Goal: Find specific page/section: Find specific page/section

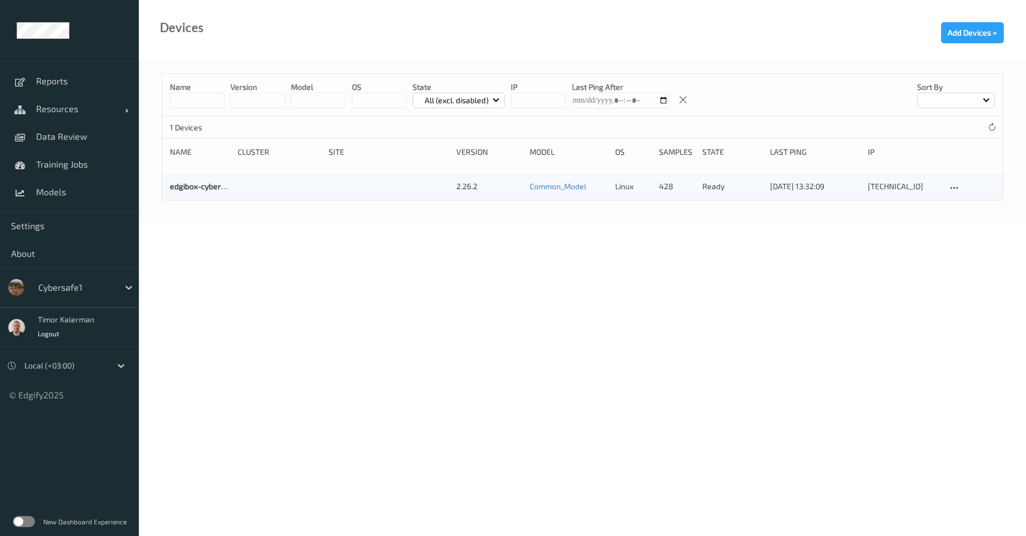
click at [114, 289] on div "Cybersafe1" at bounding box center [76, 288] width 86 height 18
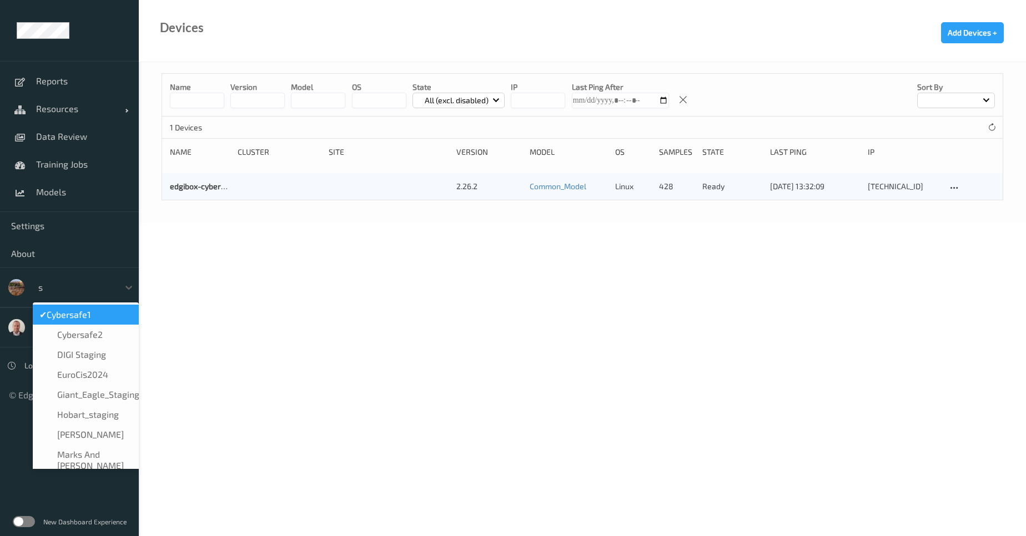
type input "sa"
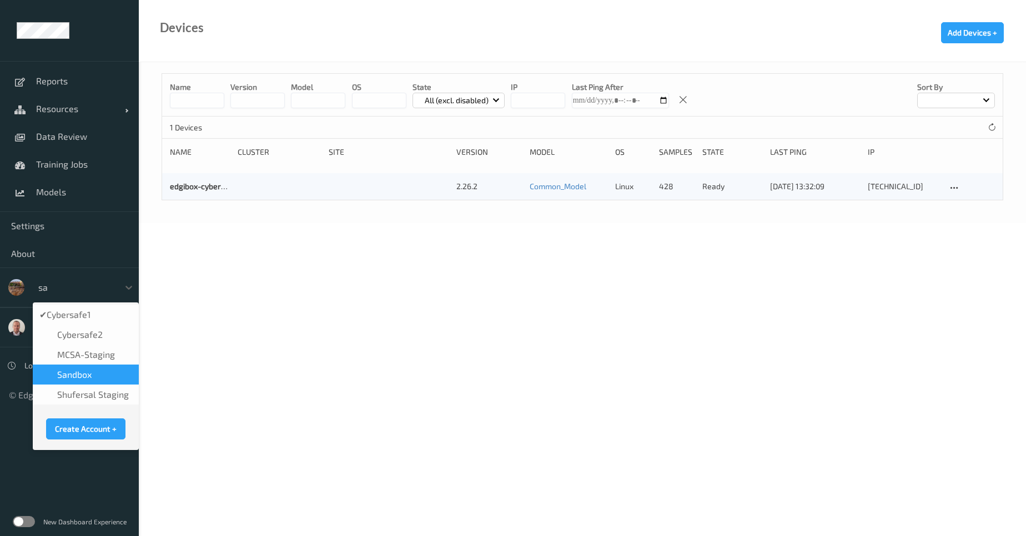
click at [93, 370] on div "sandbox" at bounding box center [85, 374] width 93 height 11
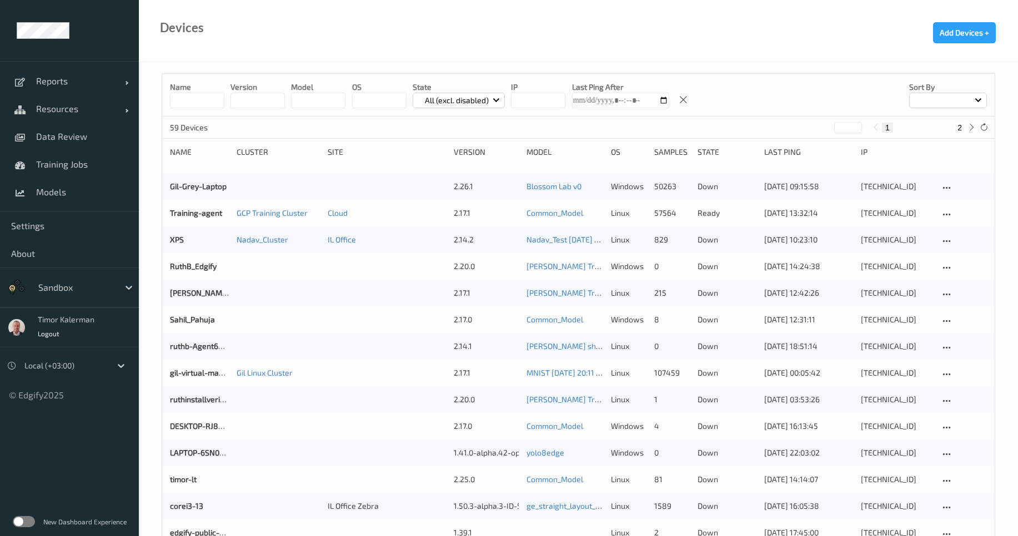
click at [73, 294] on div "sandbox" at bounding box center [76, 288] width 86 height 18
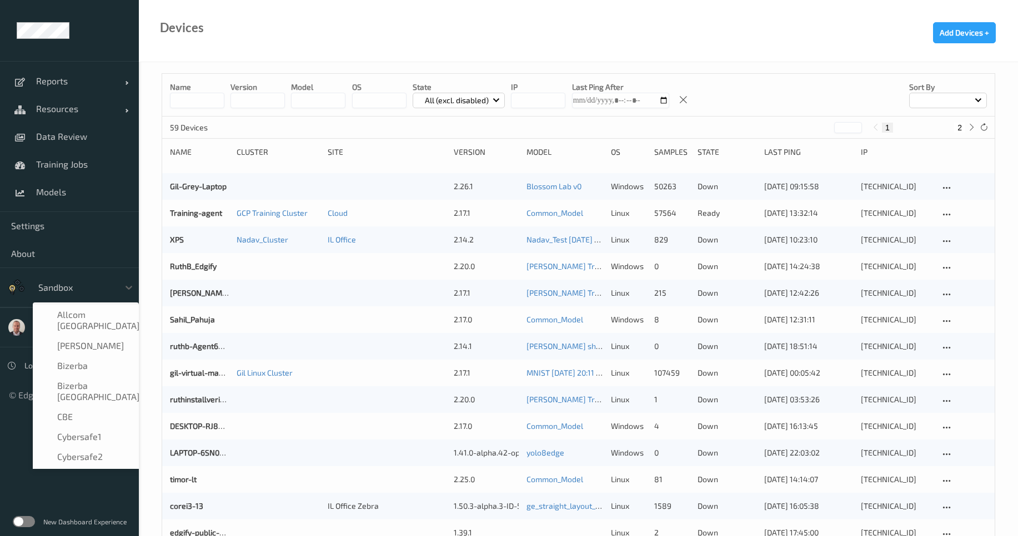
scroll to position [424, 0]
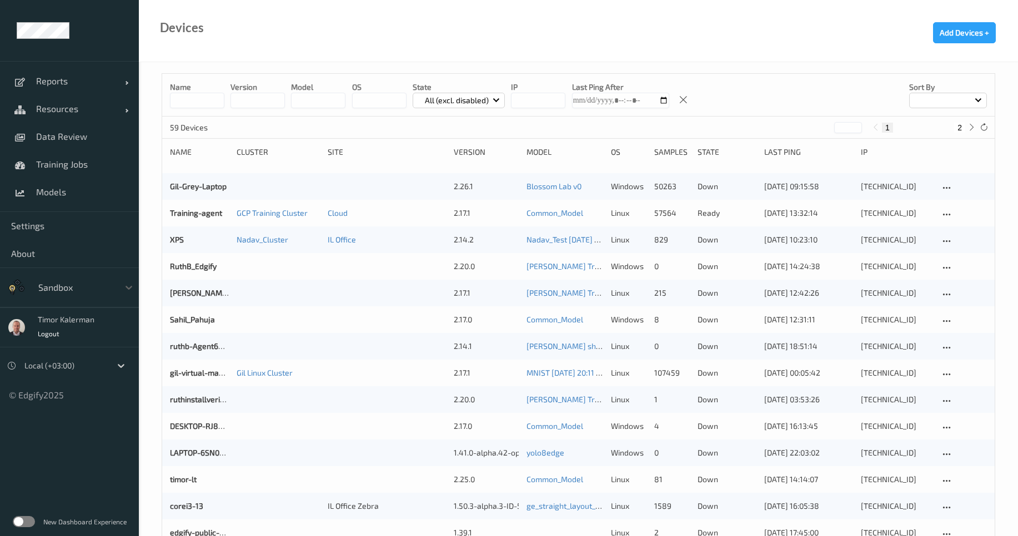
click at [95, 286] on div at bounding box center [75, 287] width 75 height 13
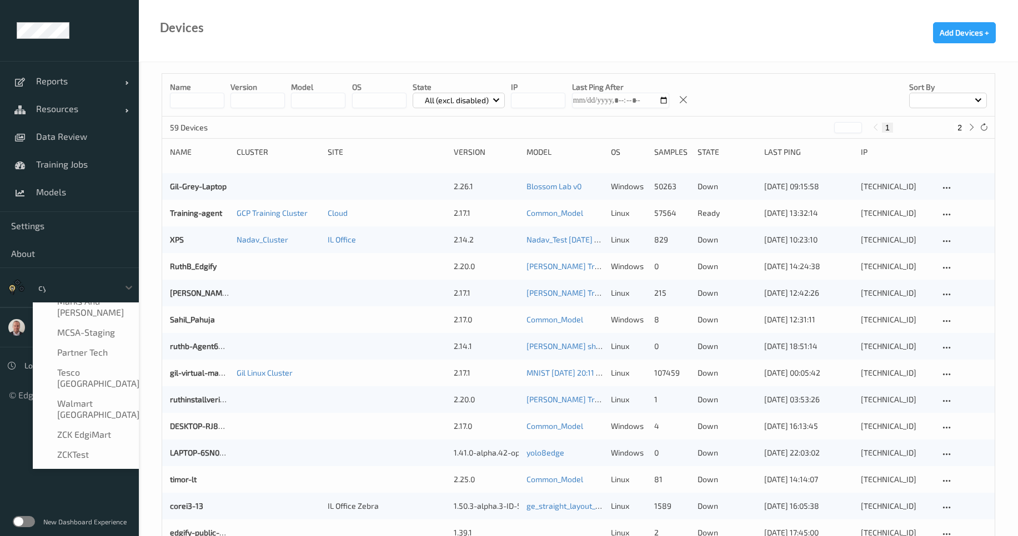
scroll to position [0, 0]
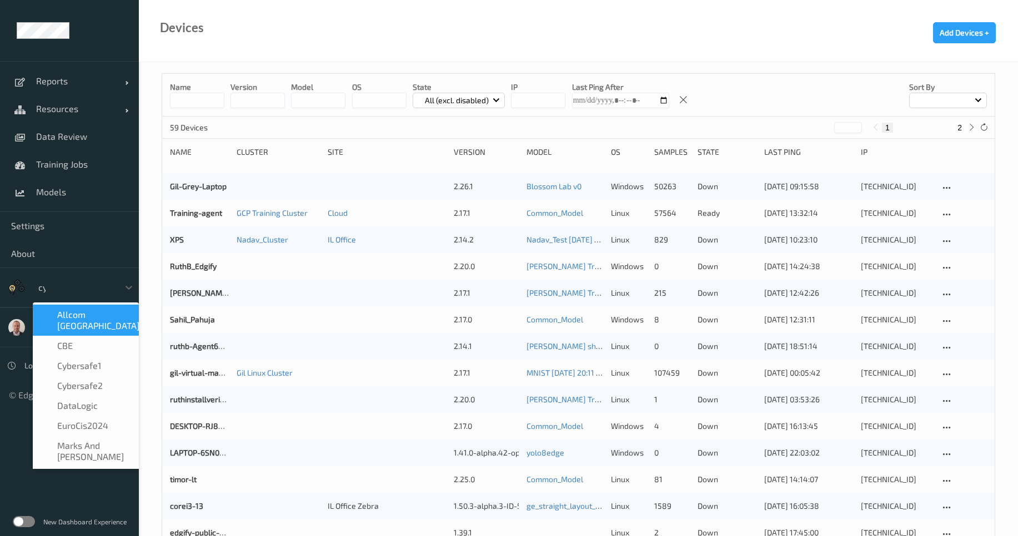
type input "cyb"
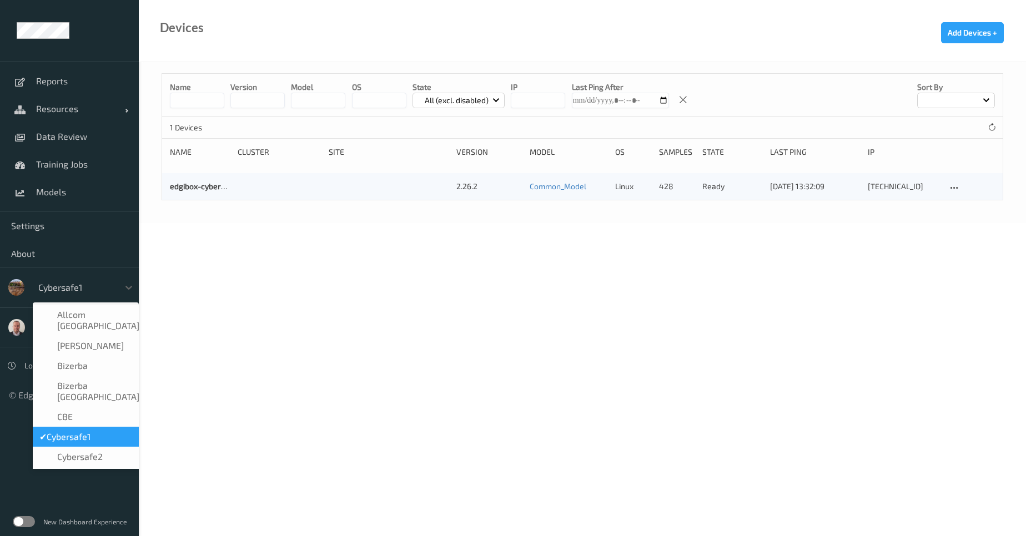
click at [61, 288] on div at bounding box center [75, 287] width 75 height 13
click at [86, 451] on span "Cybersafe2" at bounding box center [80, 456] width 46 height 11
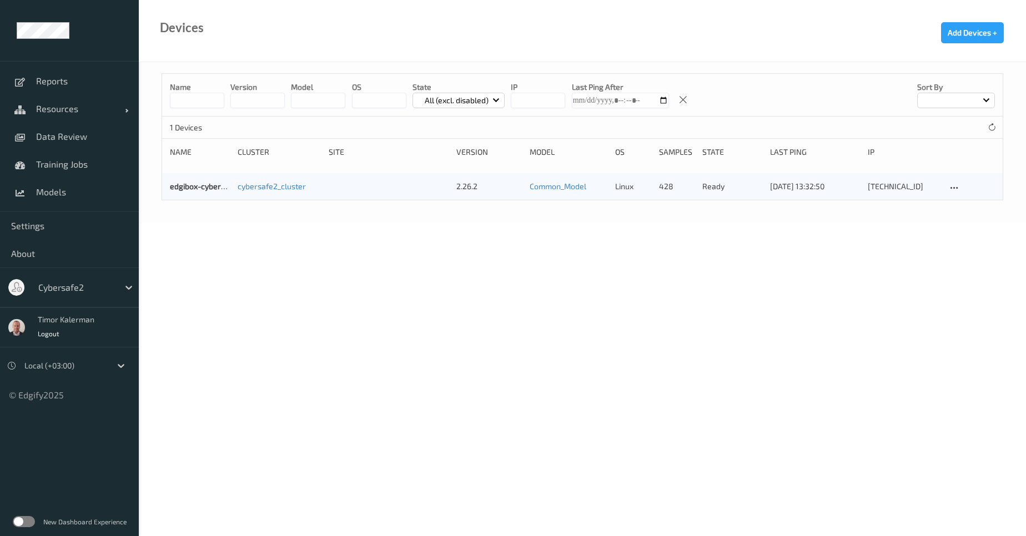
click at [79, 281] on div at bounding box center [75, 287] width 75 height 13
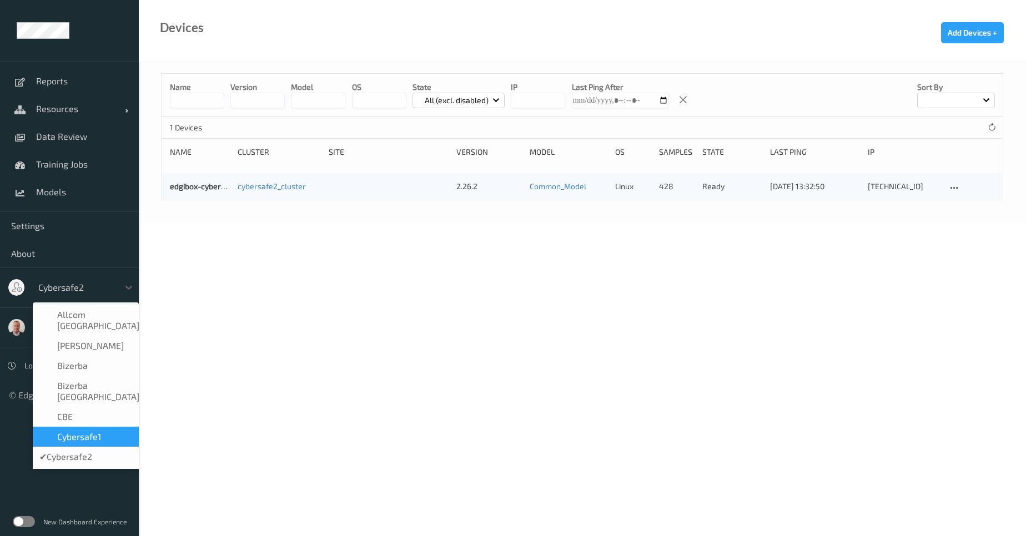
click at [97, 431] on span "Cybersafe1" at bounding box center [79, 436] width 44 height 11
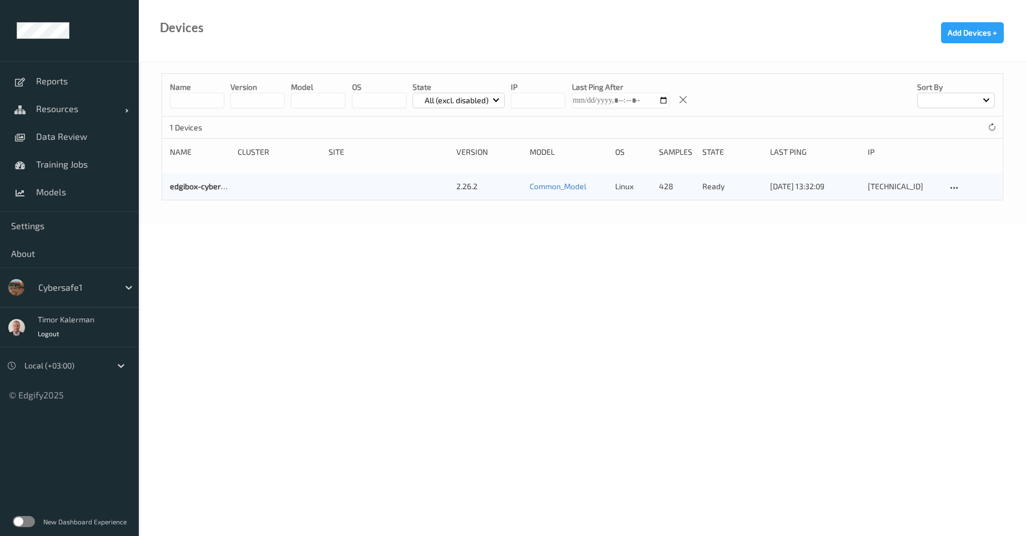
click at [82, 292] on div at bounding box center [75, 287] width 75 height 13
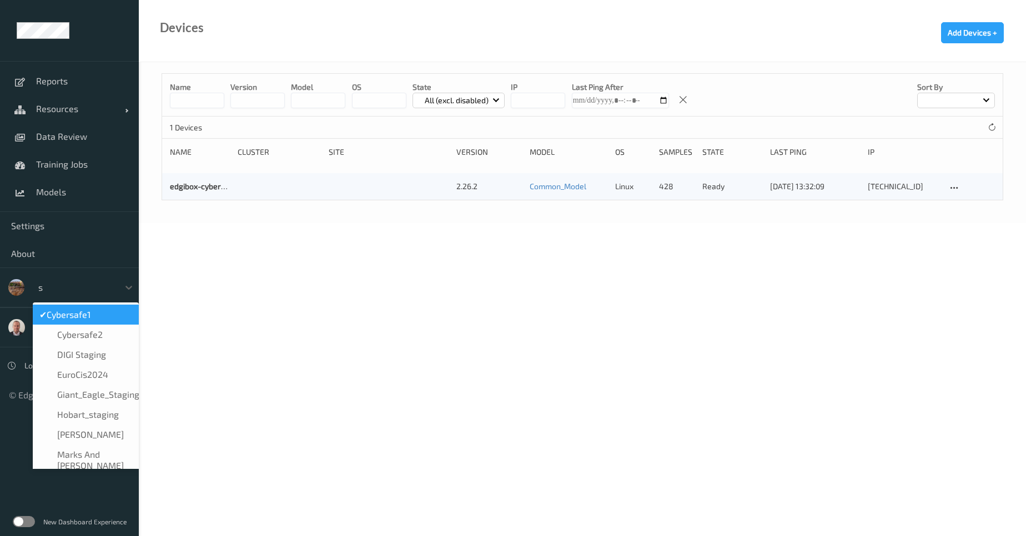
type input "sa"
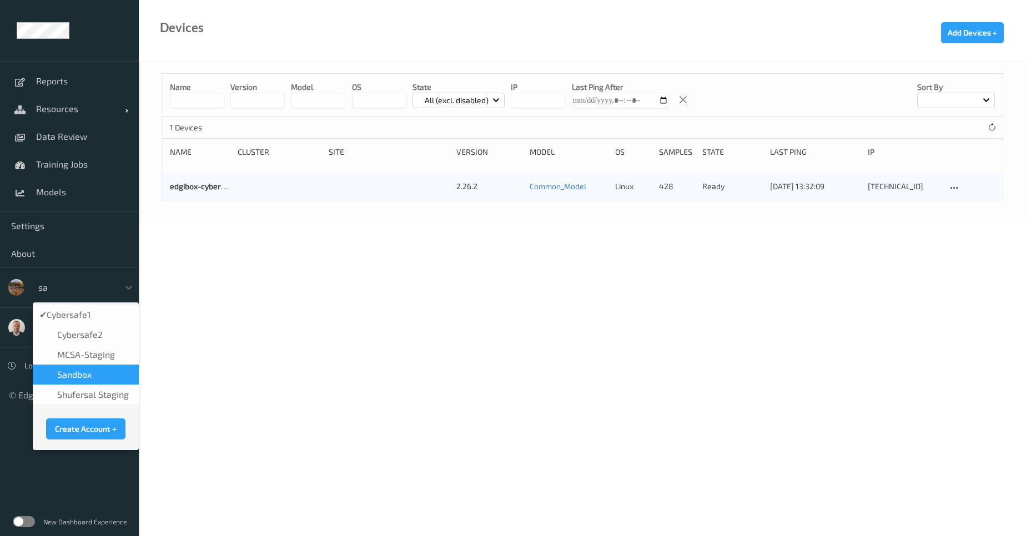
click at [79, 375] on span "sandbox" at bounding box center [74, 374] width 34 height 11
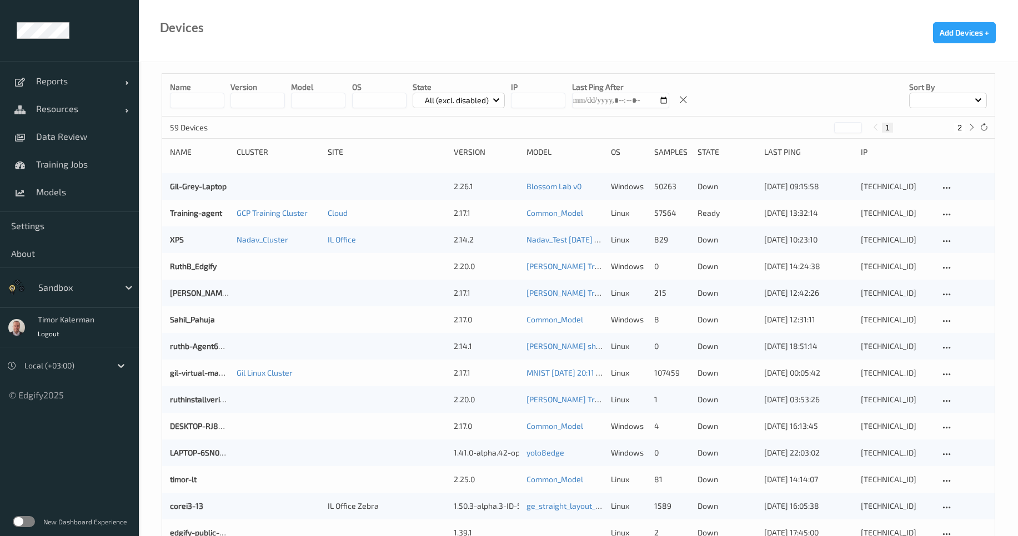
click at [212, 95] on input at bounding box center [197, 101] width 54 height 16
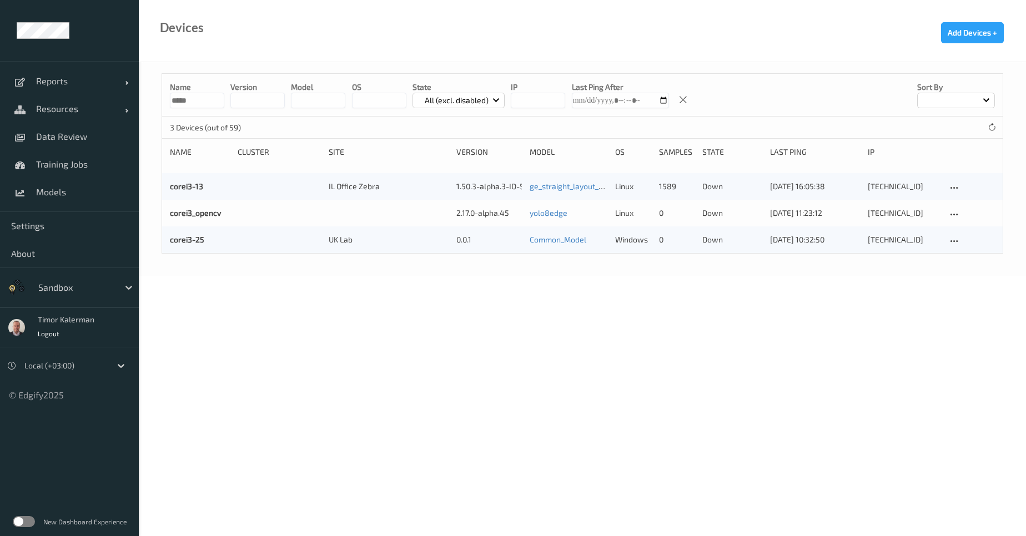
type input "*****"
click at [338, 297] on body "Reports Default Report Customized Report Resources Devices Clusters Sites Data …" at bounding box center [513, 268] width 1026 height 536
click at [187, 185] on link "corei3-13" at bounding box center [186, 186] width 33 height 9
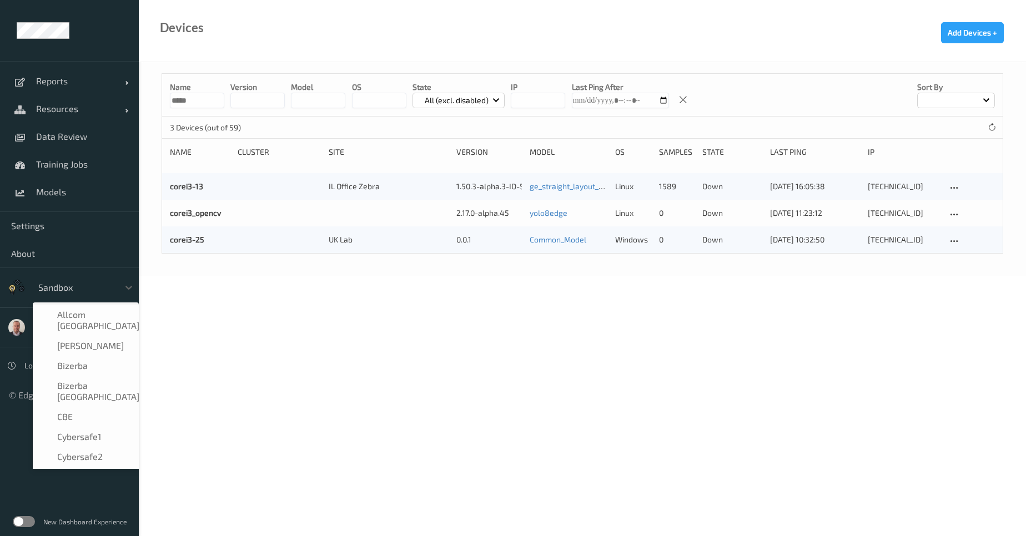
click at [88, 290] on div at bounding box center [75, 287] width 75 height 13
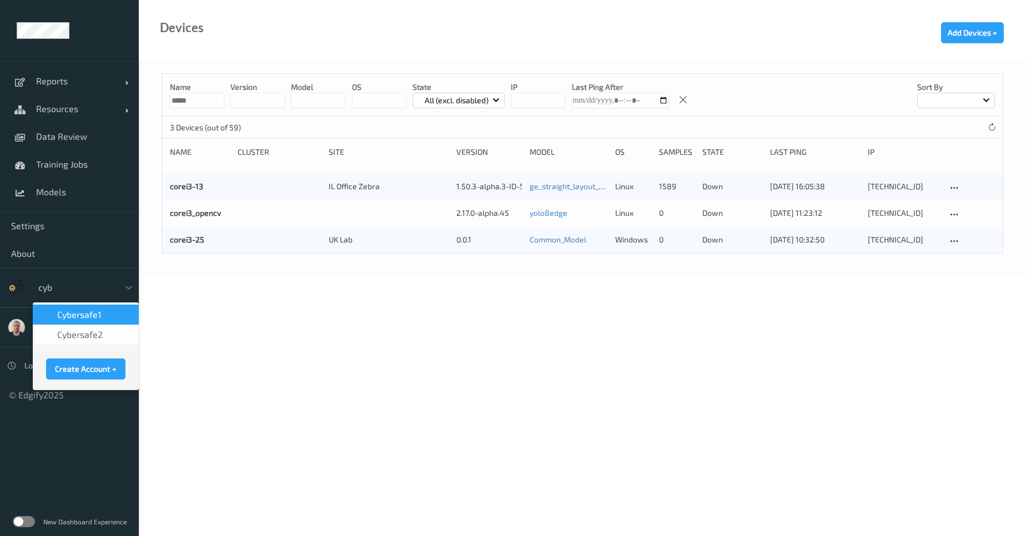
type input "cybe"
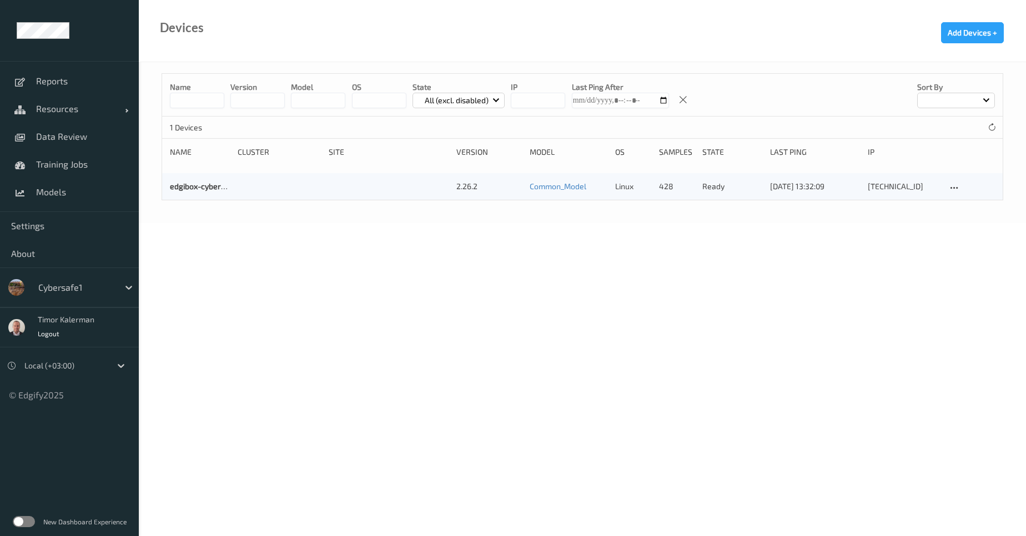
click at [99, 283] on div at bounding box center [75, 287] width 75 height 13
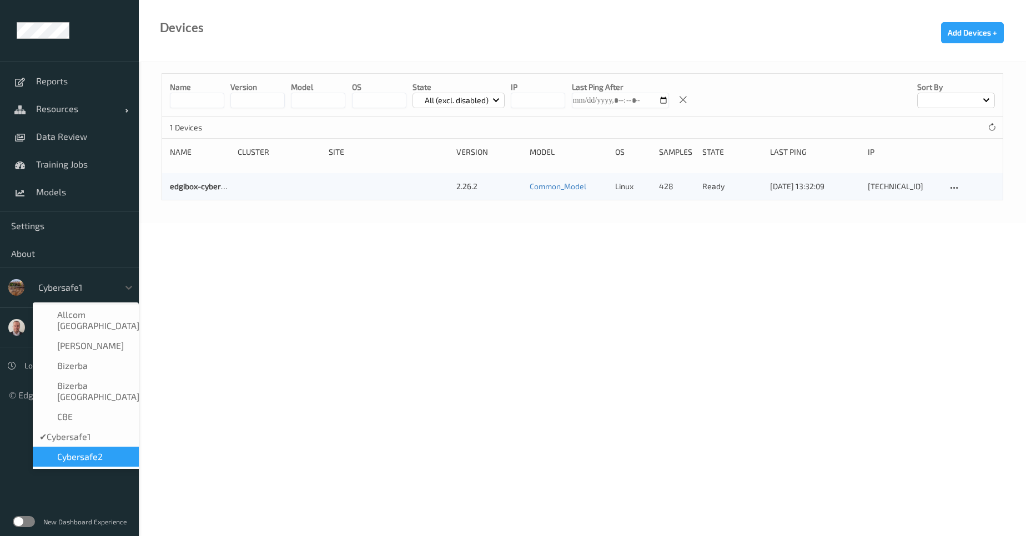
click at [89, 451] on span "Cybersafe2" at bounding box center [80, 456] width 46 height 11
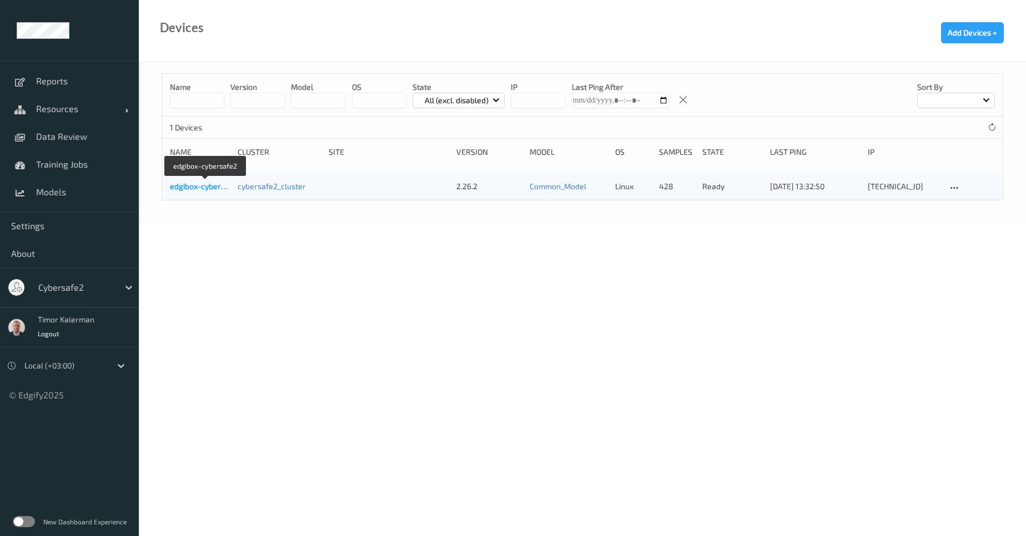
click at [200, 183] on link "edgibox-cybersafe2" at bounding box center [205, 186] width 71 height 9
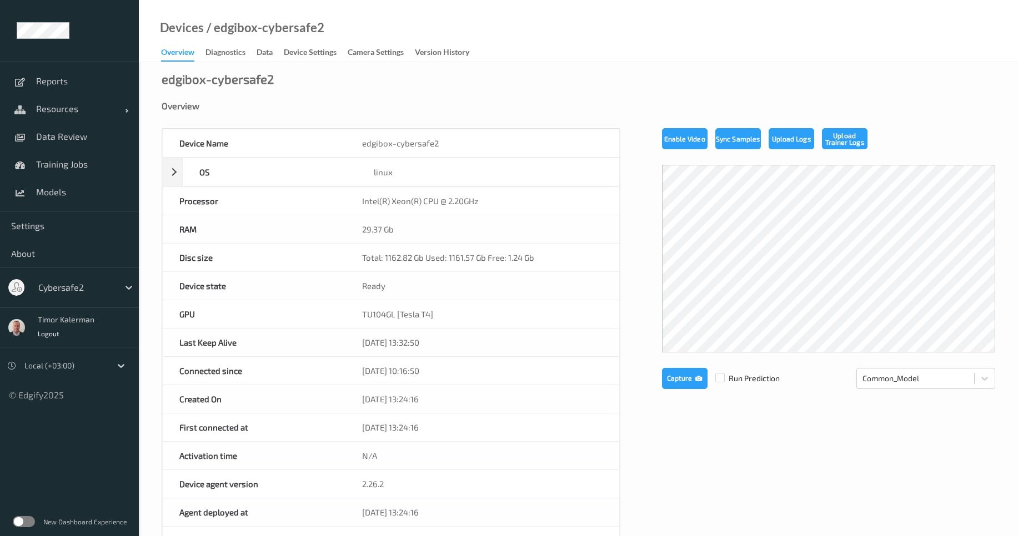
drag, startPoint x: 410, startPoint y: 89, endPoint x: 361, endPoint y: 68, distance: 52.7
click at [361, 68] on div "edgibox-cybersafe2 Overview Device Name edgibox-cybersafe2 OS linux Platform de…" at bounding box center [578, 499] width 879 height 875
drag, startPoint x: 325, startPoint y: 30, endPoint x: 214, endPoint y: 27, distance: 111.1
click at [214, 27] on div "Devices / edgibox-cybersafe2 Overview Diagnostics Data Device Settings Camera S…" at bounding box center [578, 31] width 879 height 62
click at [332, 60] on div "Device Settings" at bounding box center [310, 54] width 53 height 14
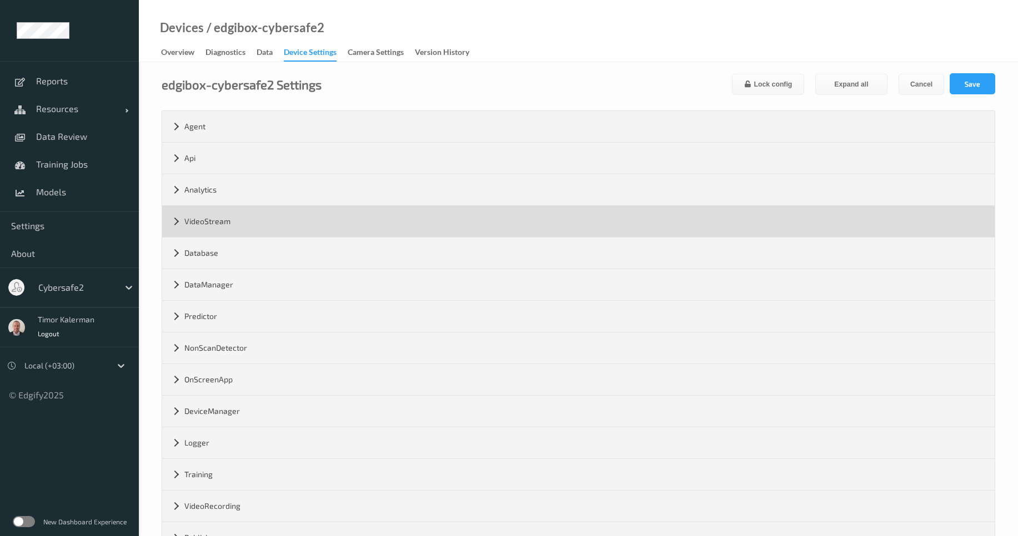
click at [257, 230] on div "VideoStream" at bounding box center [578, 221] width 832 height 31
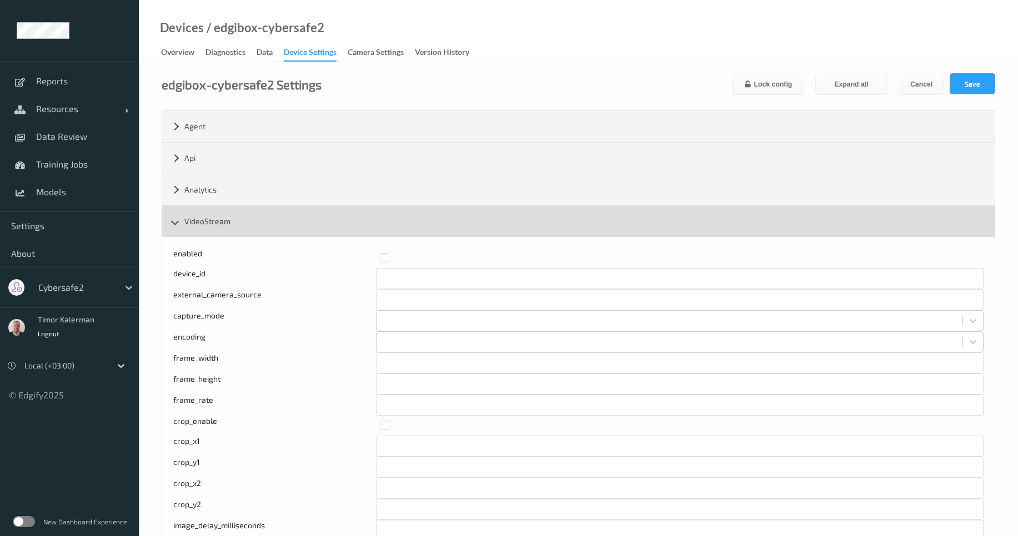
click at [265, 223] on div "VideoStream" at bounding box center [578, 221] width 832 height 31
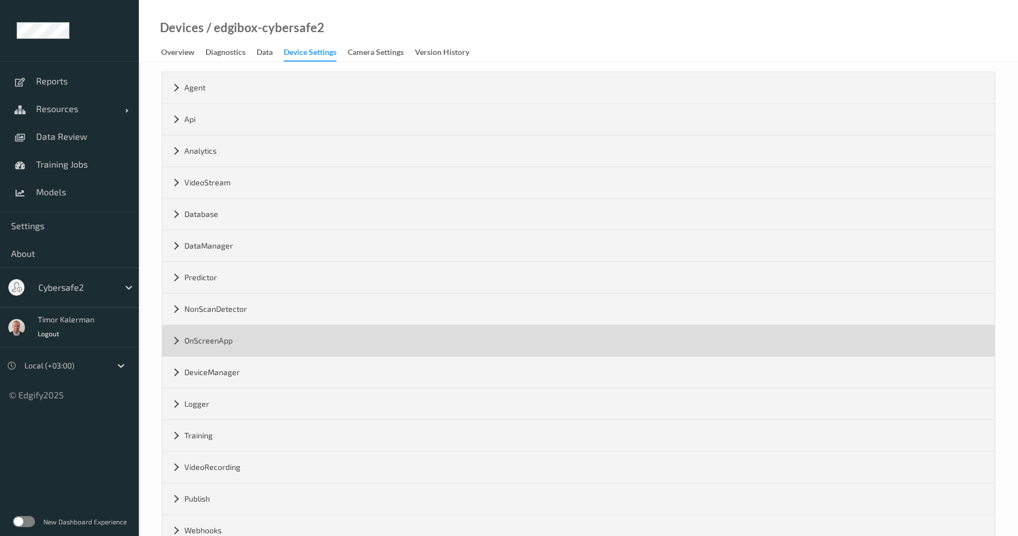
scroll to position [104, 0]
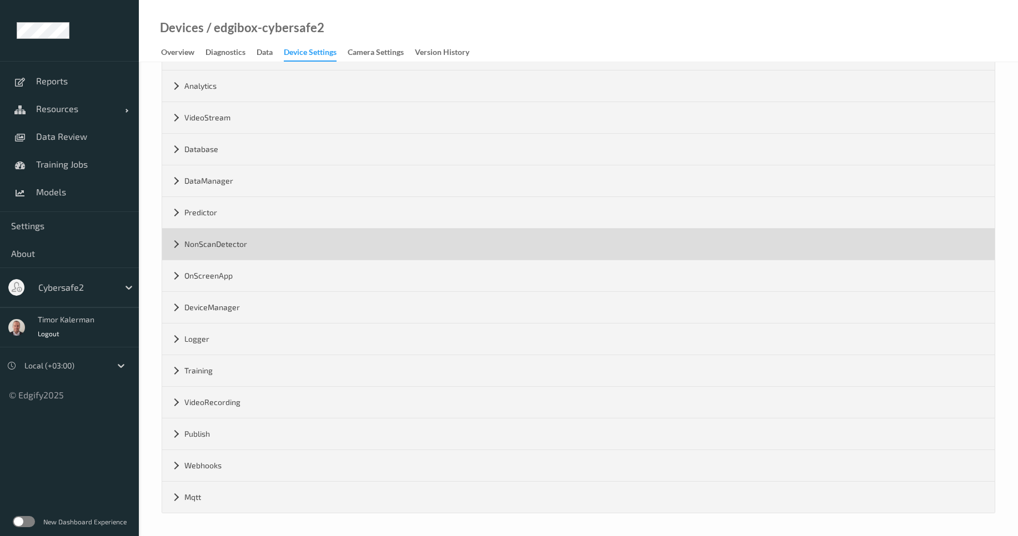
click at [270, 252] on div "NonScanDetector" at bounding box center [578, 244] width 832 height 31
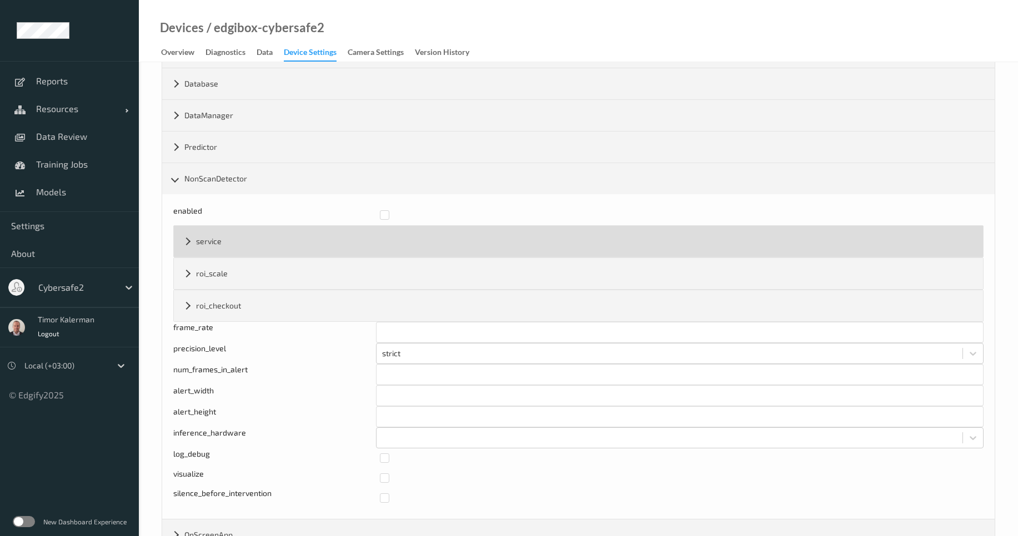
scroll to position [162, 0]
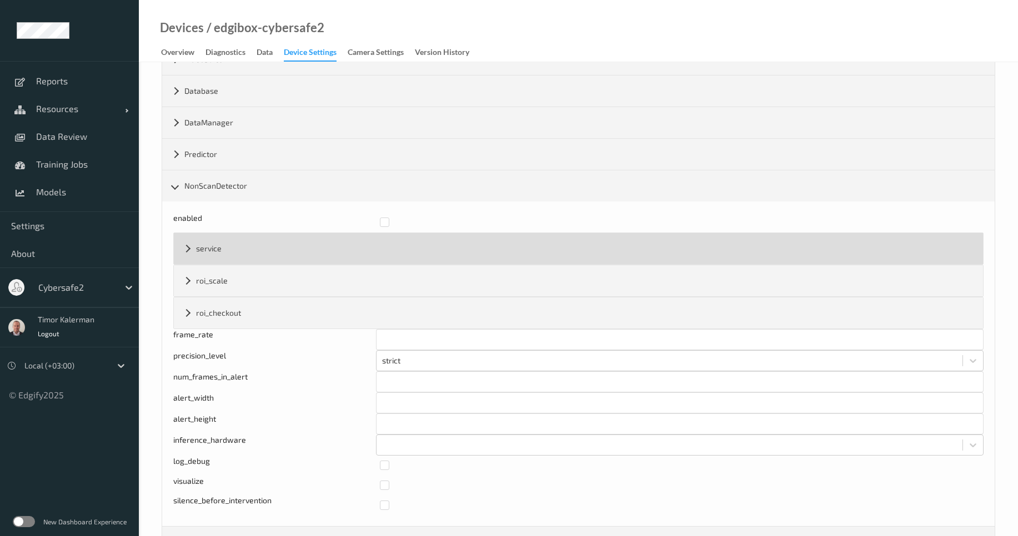
click at [259, 253] on div "service" at bounding box center [578, 248] width 809 height 31
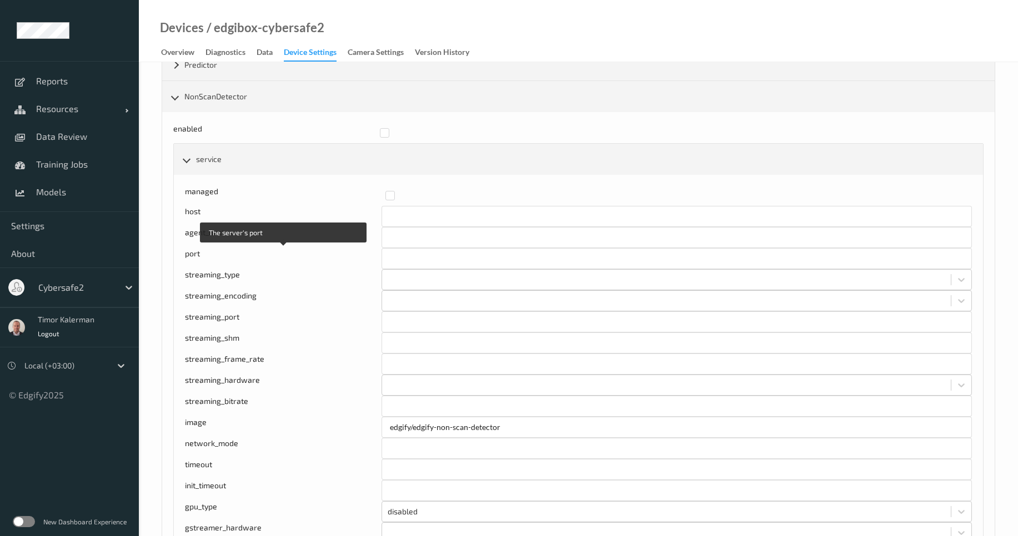
scroll to position [229, 0]
